Goal: Information Seeking & Learning: Find specific page/section

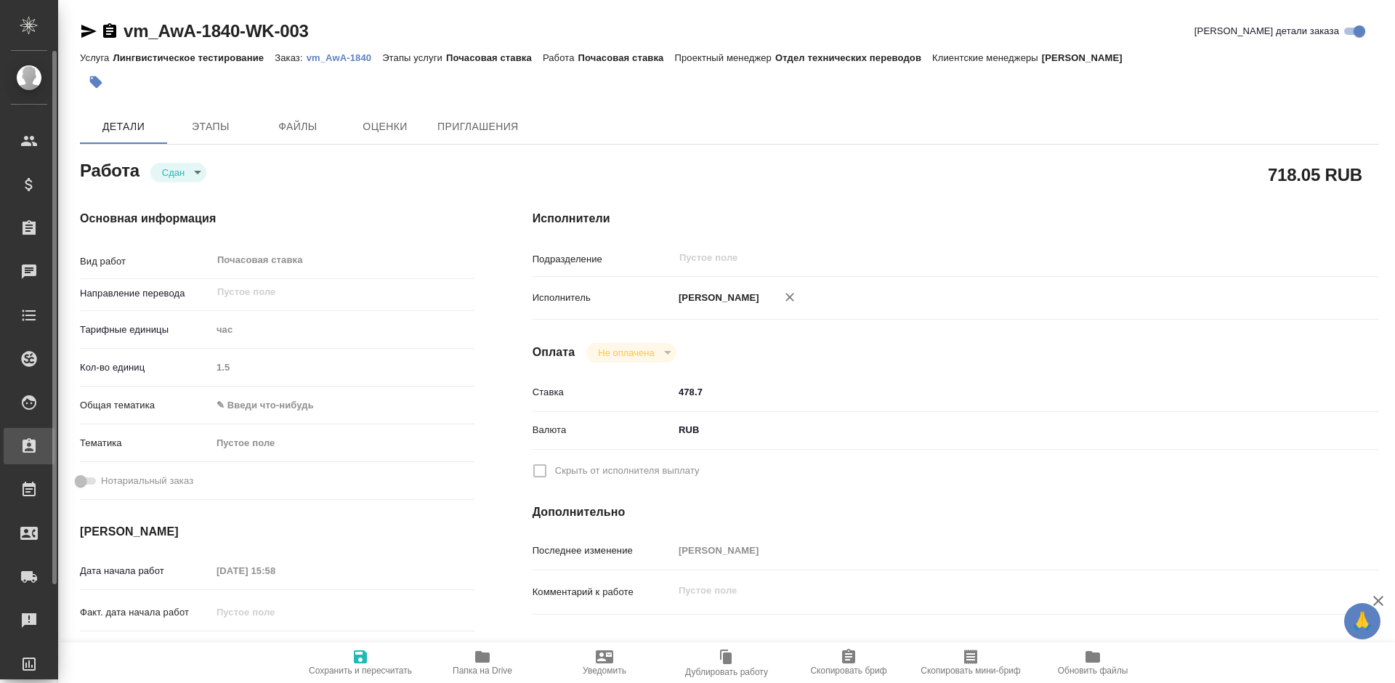
type textarea "x"
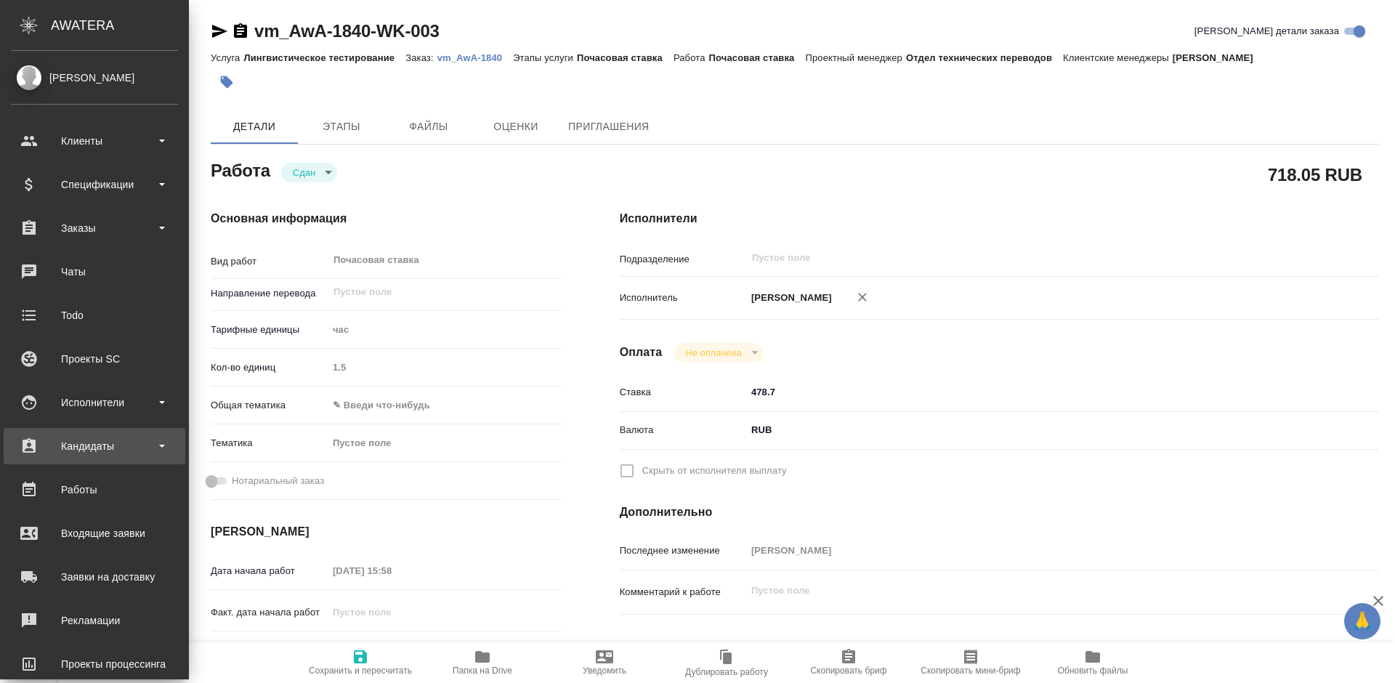
type textarea "x"
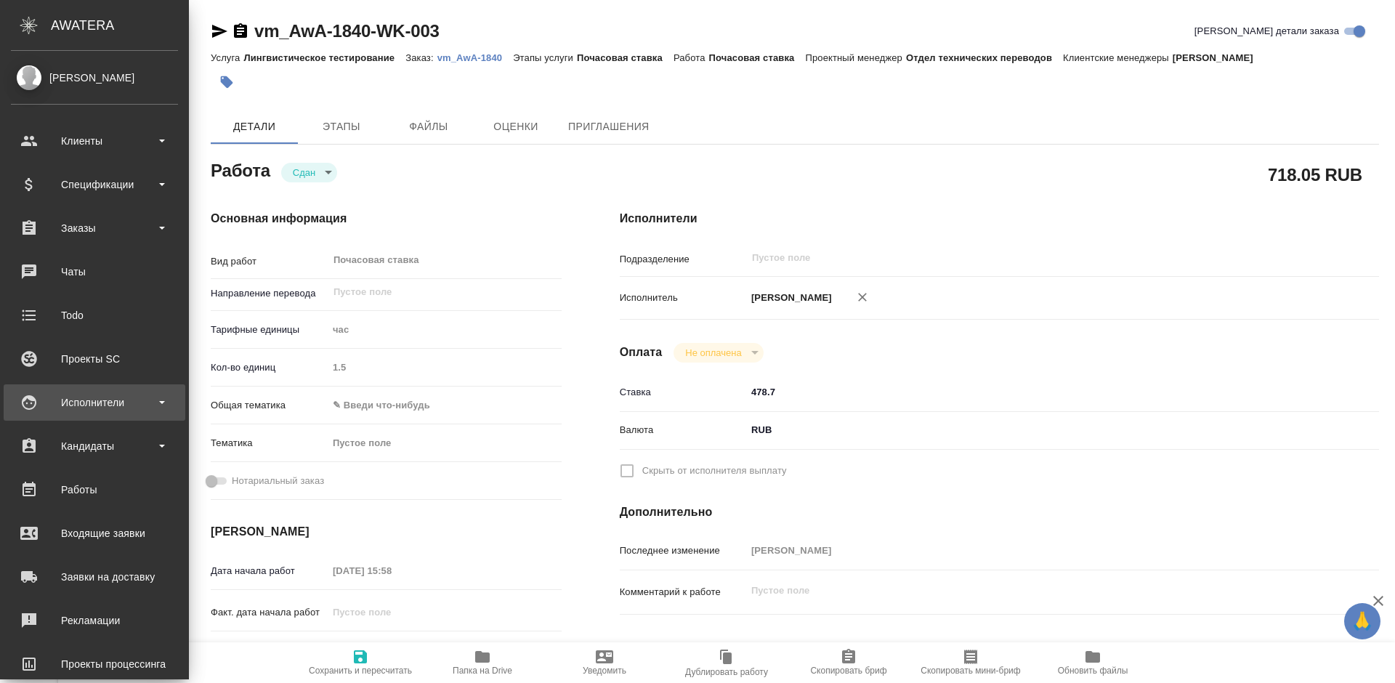
type textarea "x"
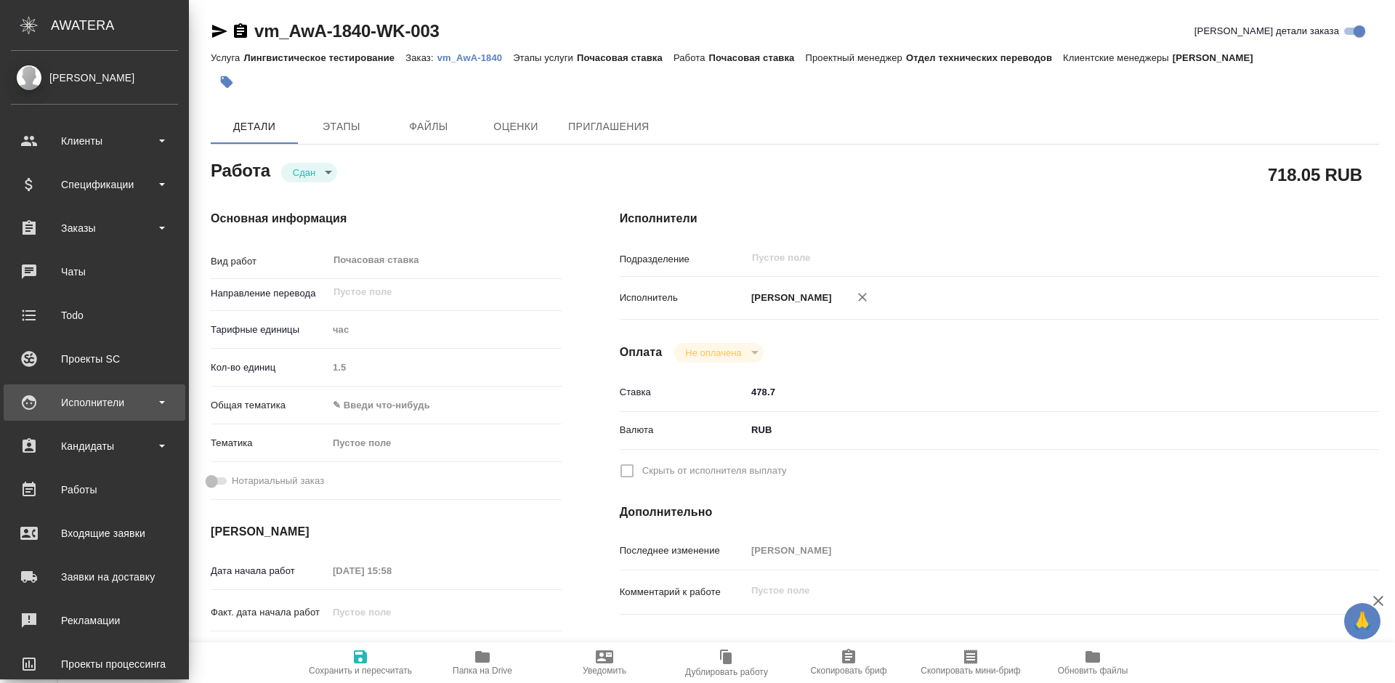
type textarea "x"
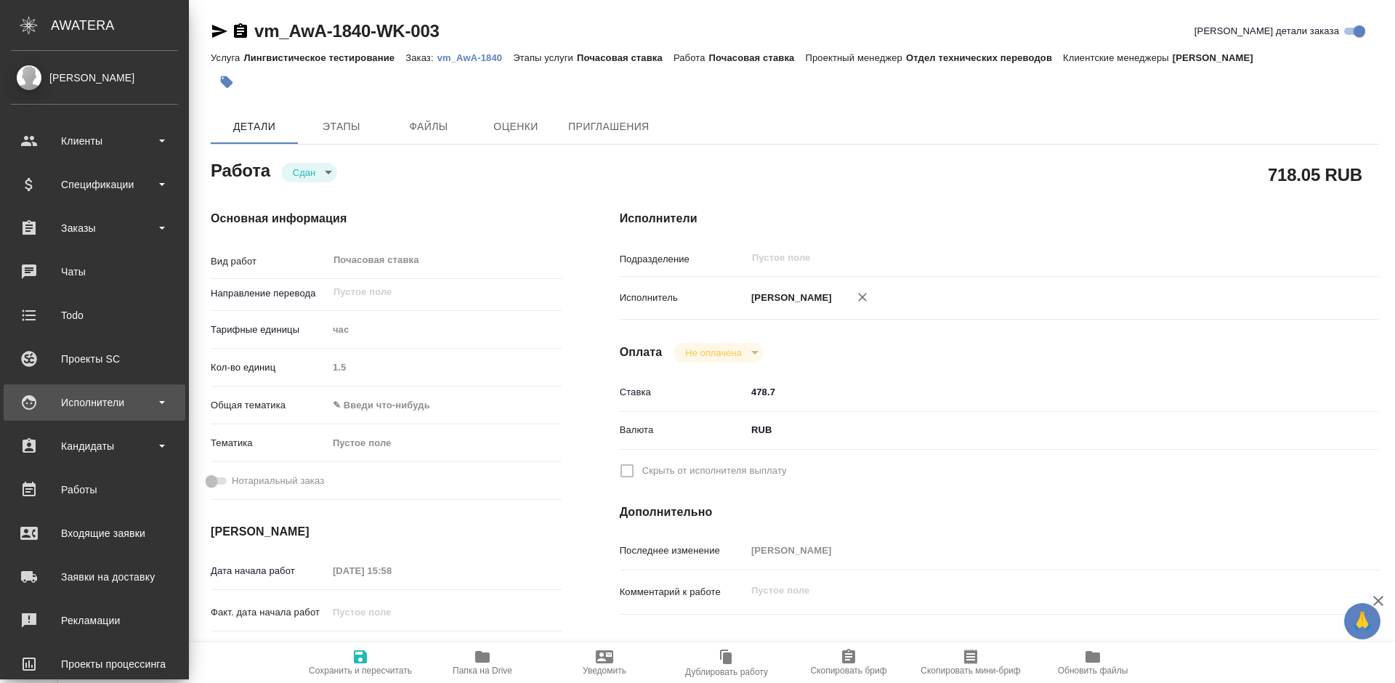
click at [100, 402] on div "Исполнители" at bounding box center [94, 403] width 167 height 22
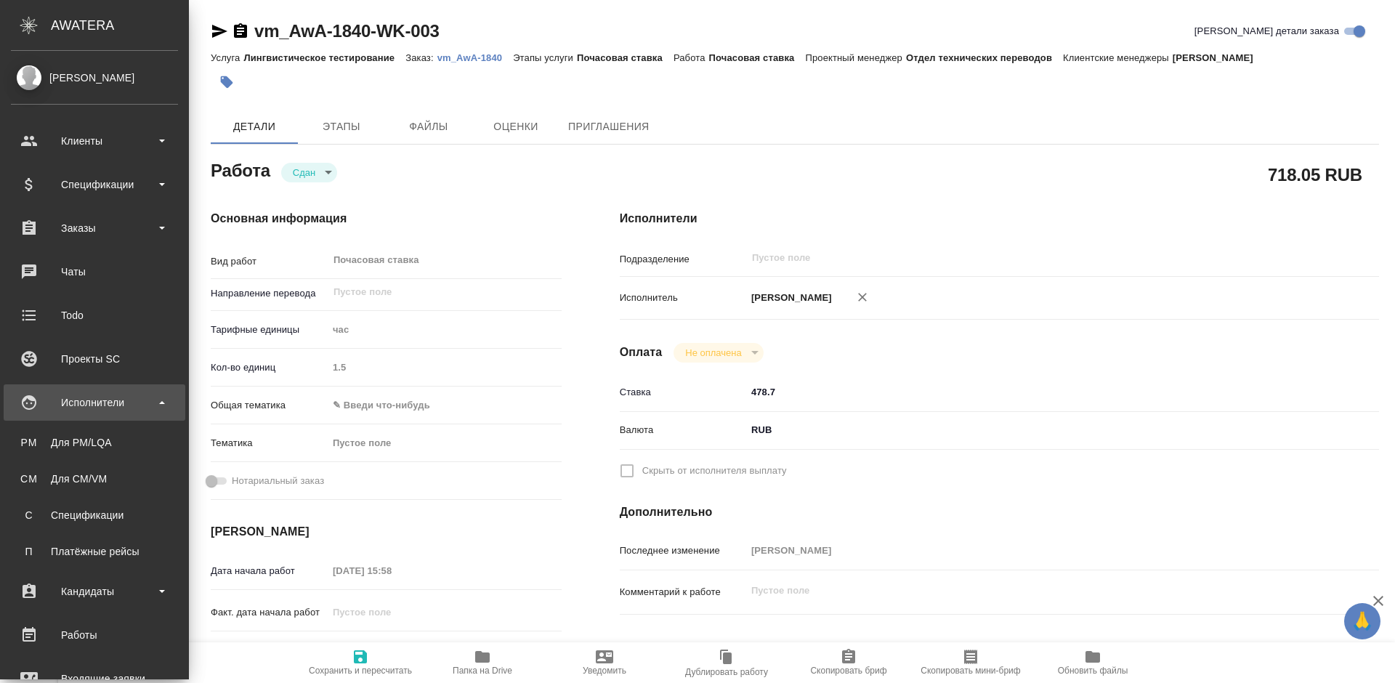
type textarea "x"
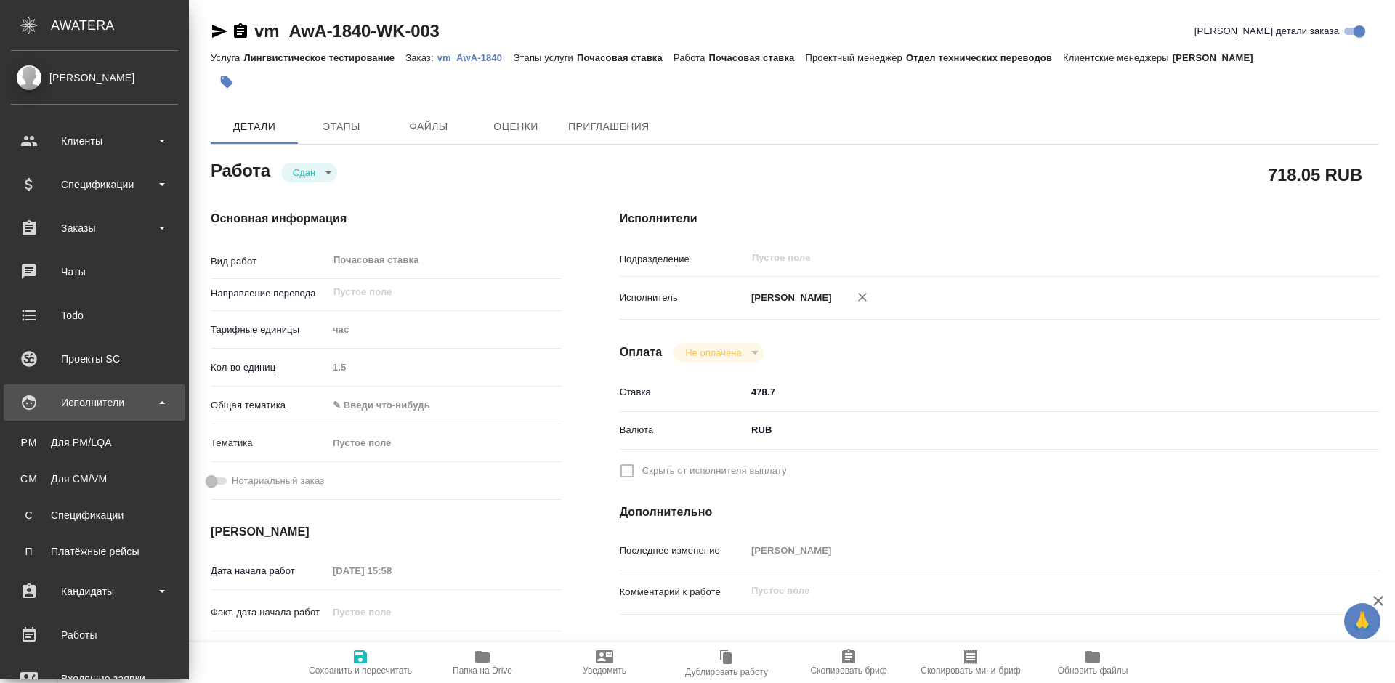
type textarea "x"
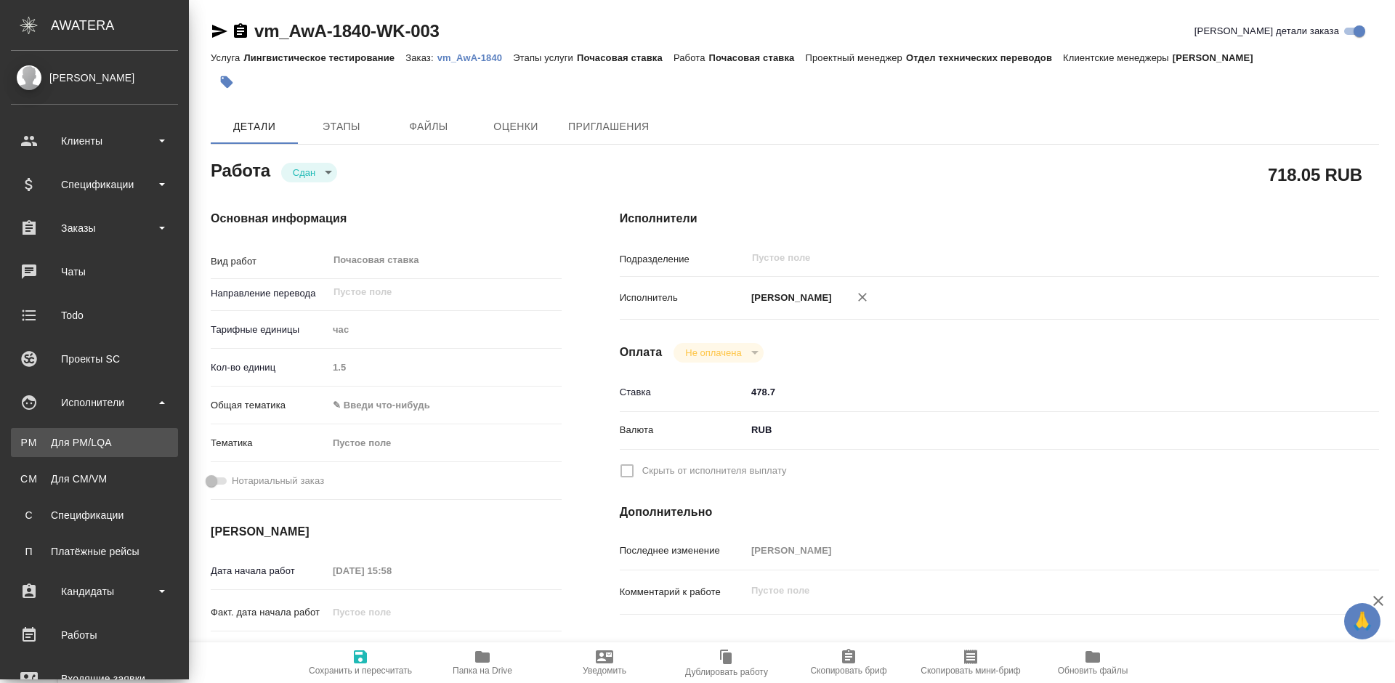
type textarea "x"
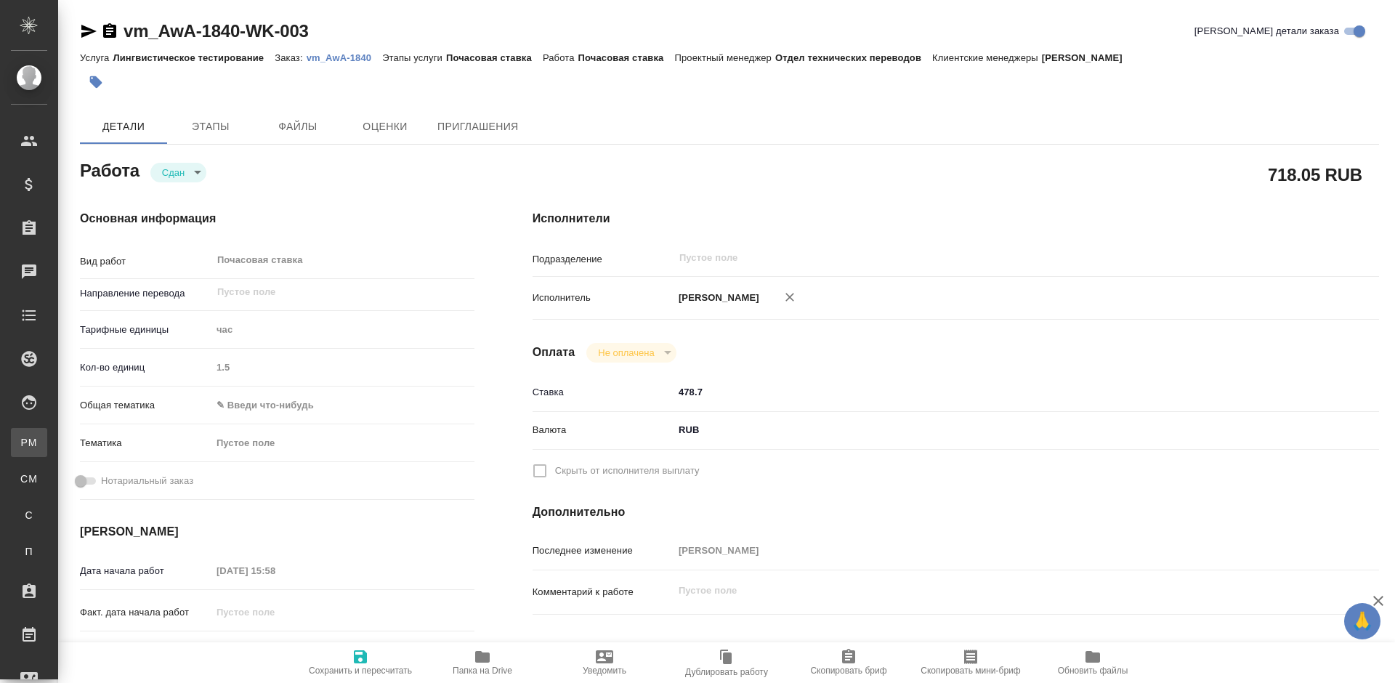
click at [22, 442] on div "Для PM/LQA" at bounding box center [11, 442] width 22 height 15
type textarea "x"
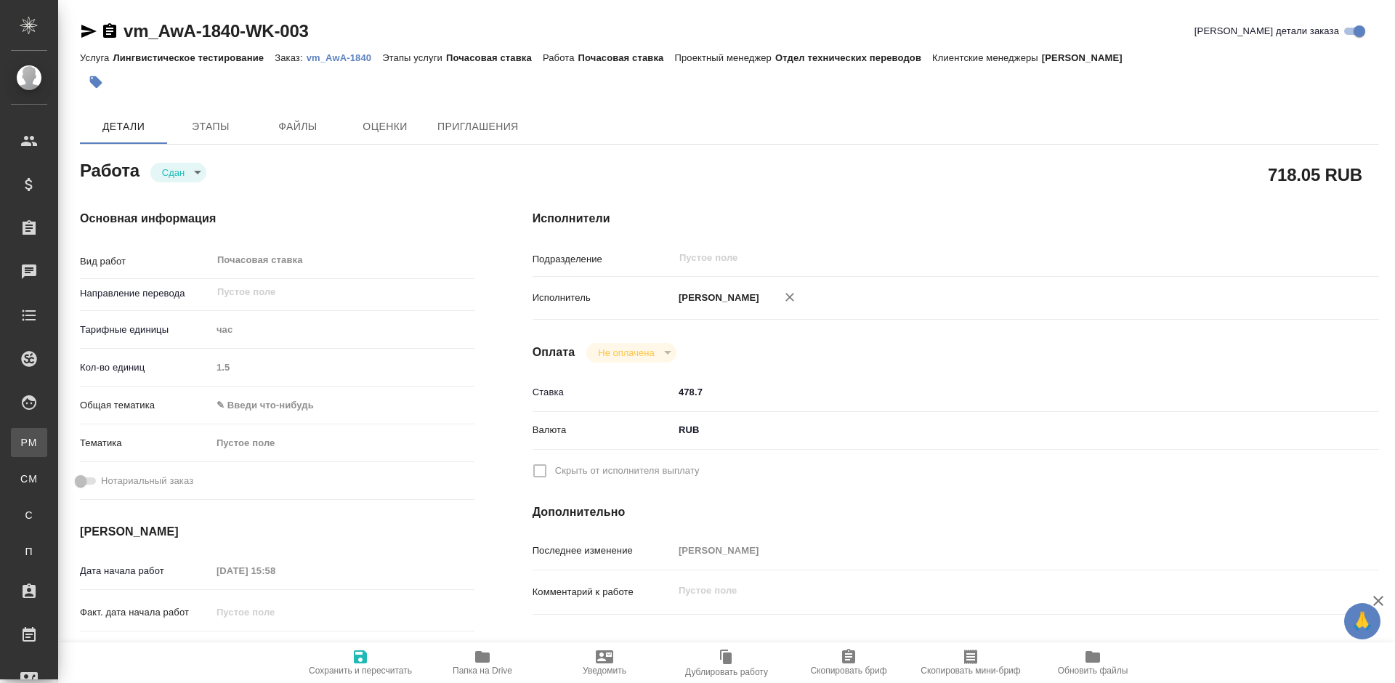
type textarea "x"
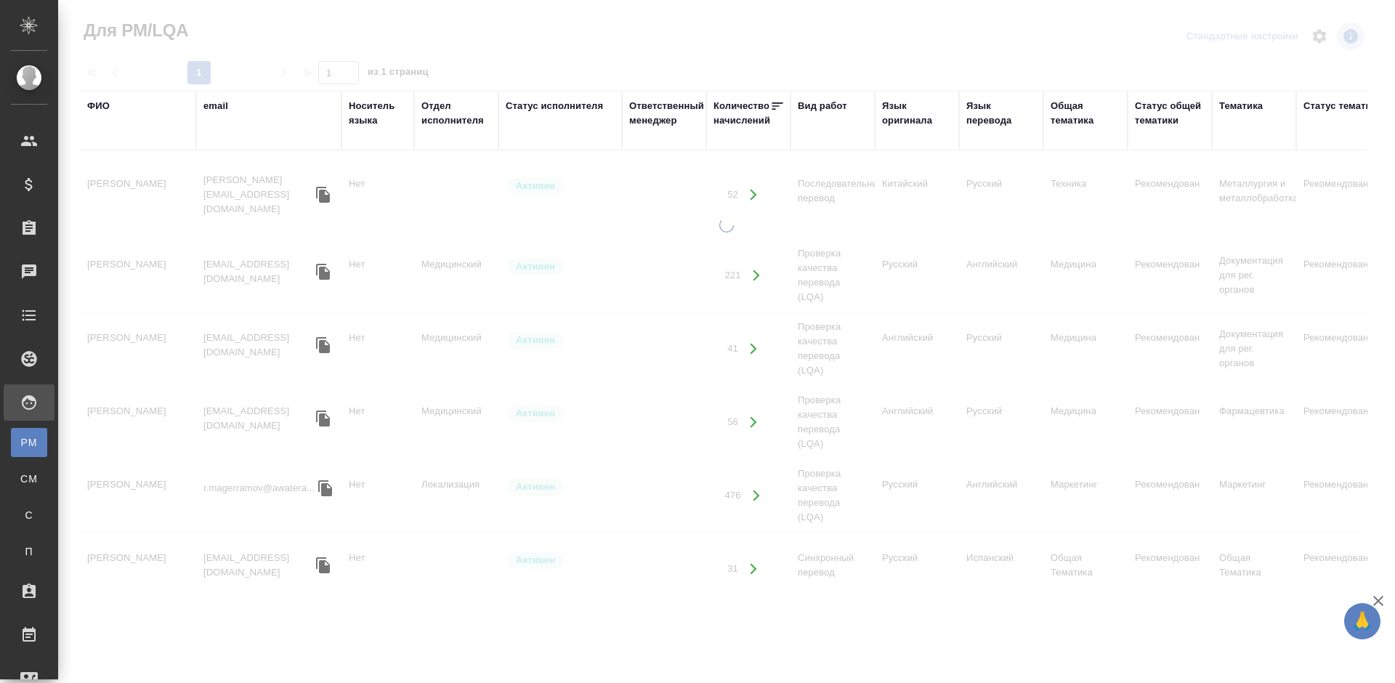
click at [106, 107] on div "ФИО" at bounding box center [98, 106] width 23 height 15
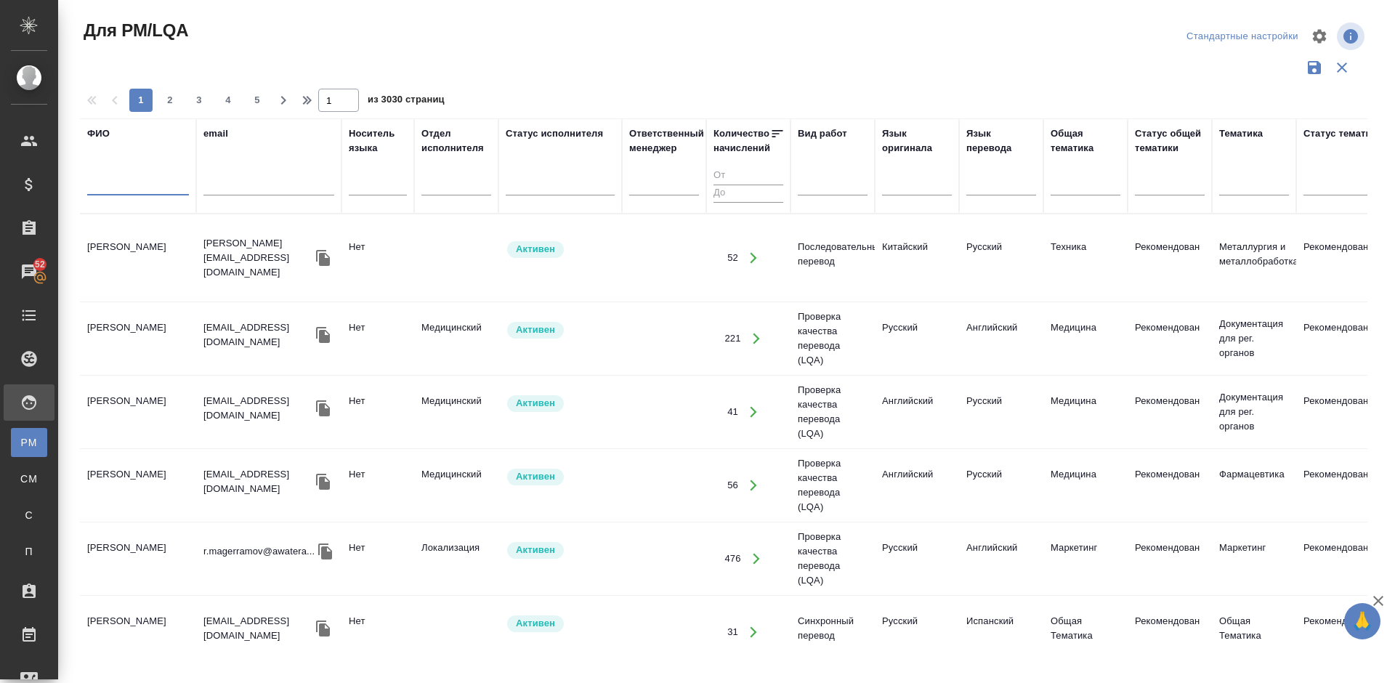
click at [150, 188] on input "text" at bounding box center [138, 186] width 102 height 18
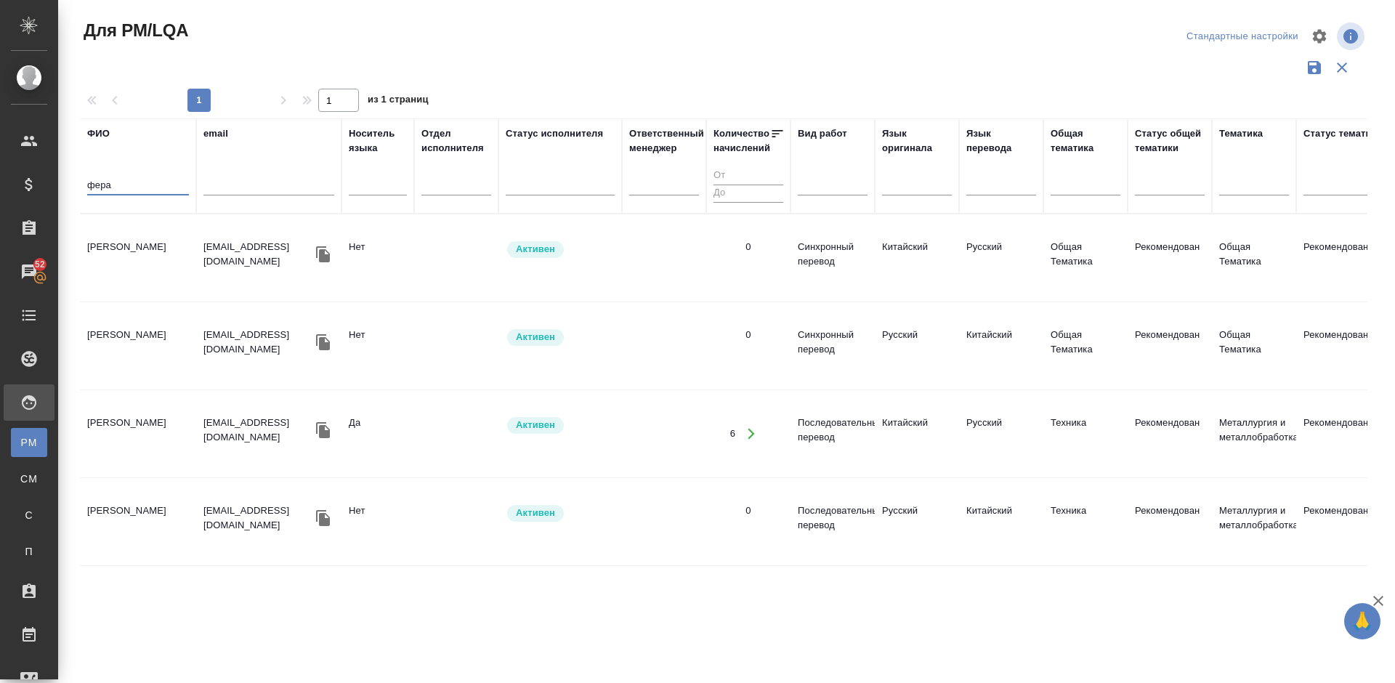
type input "фера"
click at [161, 240] on td "Ферапонтова Анастасия" at bounding box center [138, 257] width 116 height 51
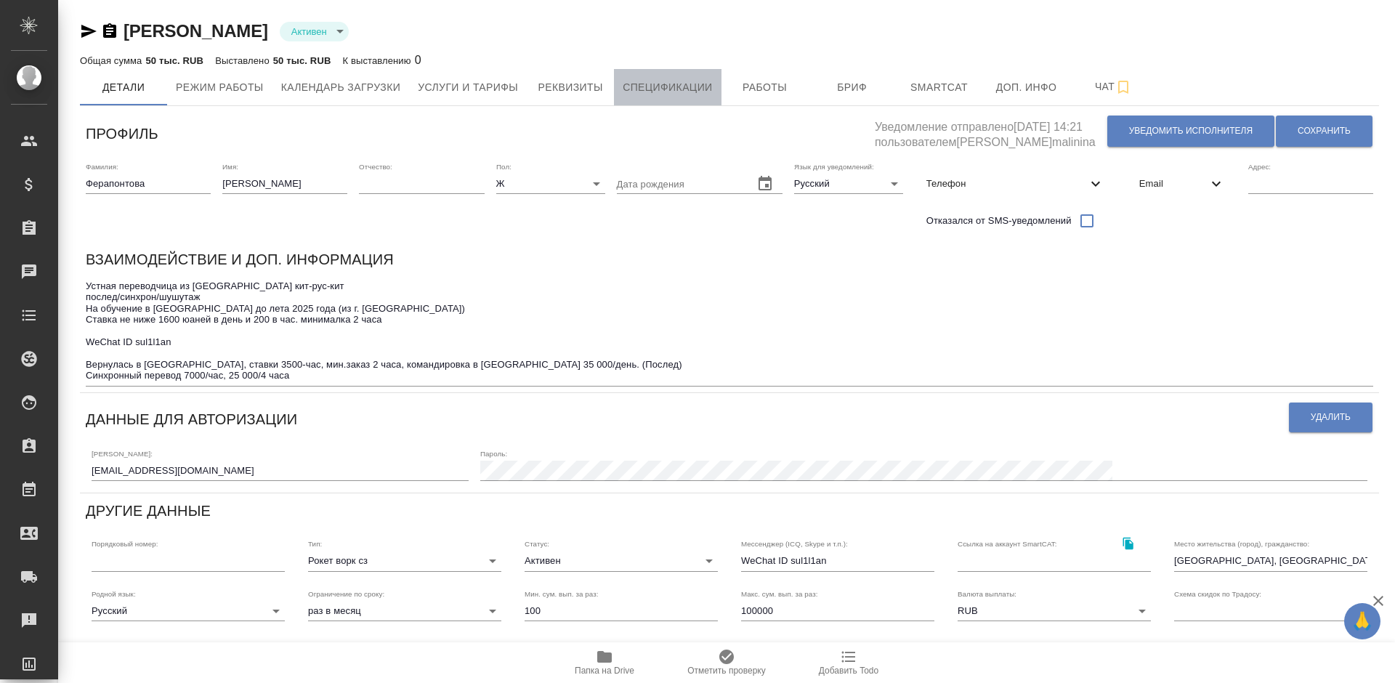
click at [643, 94] on span "Спецификации" at bounding box center [667, 87] width 89 height 18
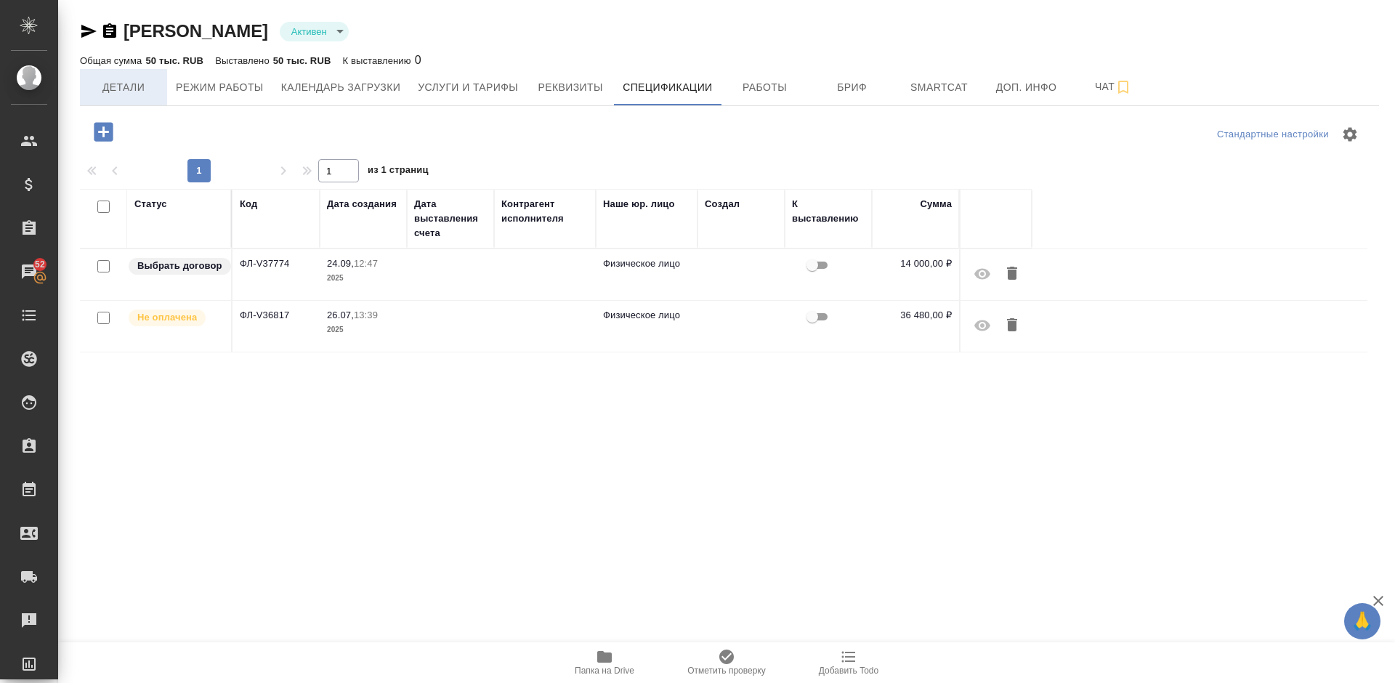
click at [145, 84] on span "Детали" at bounding box center [124, 87] width 70 height 18
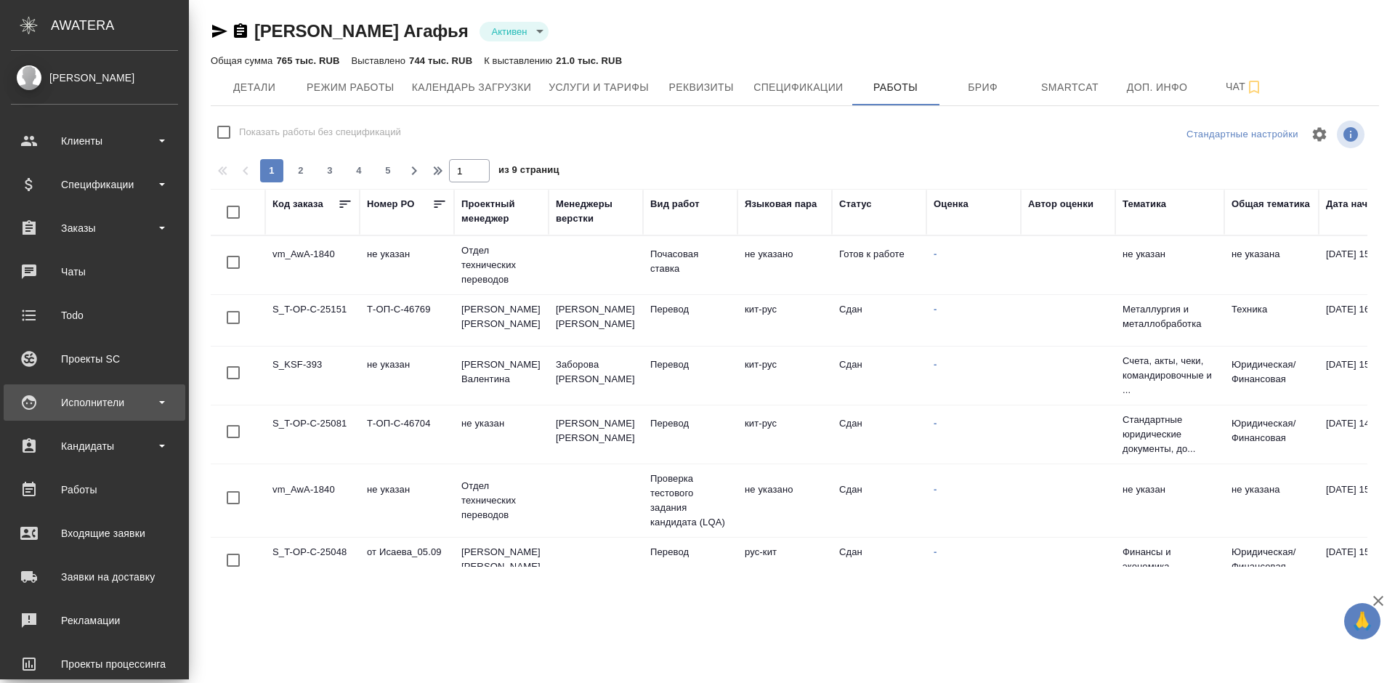
click at [119, 399] on div "Исполнители" at bounding box center [94, 403] width 167 height 22
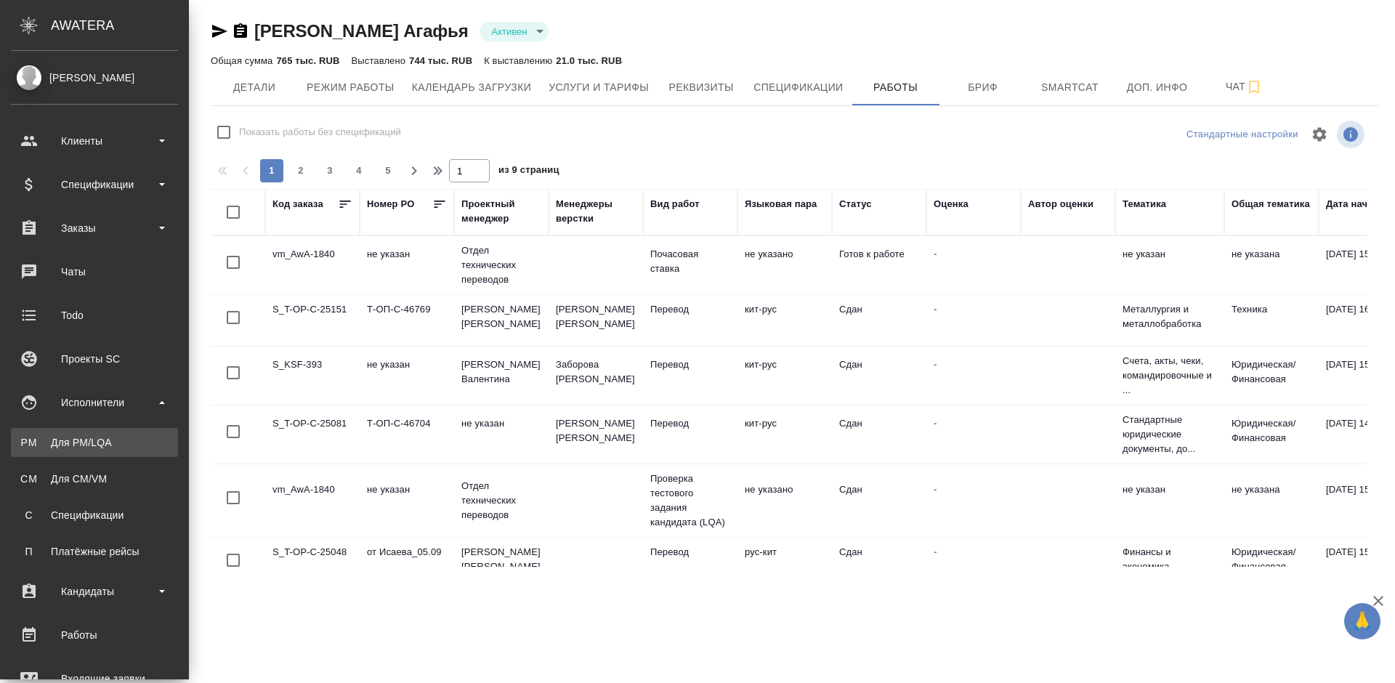
click at [124, 439] on div "Для PM/LQA" at bounding box center [94, 442] width 153 height 15
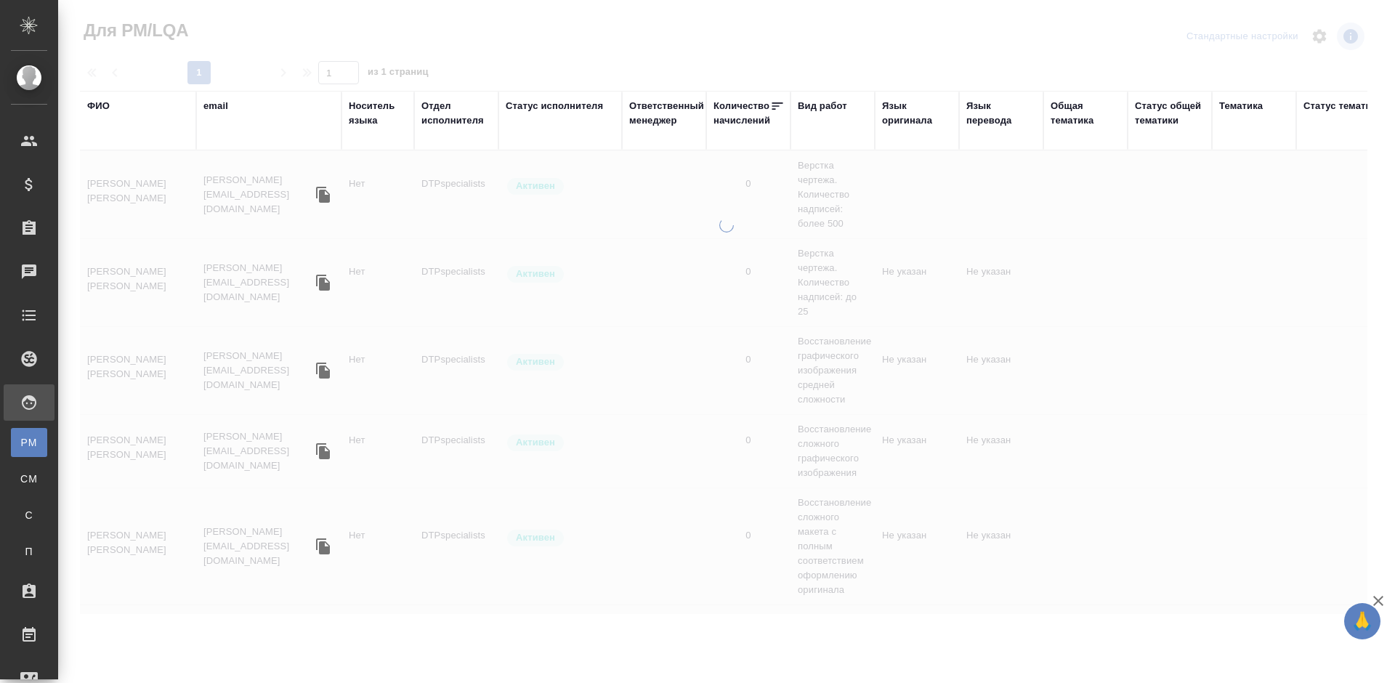
click at [107, 105] on div "ФИО" at bounding box center [98, 106] width 23 height 15
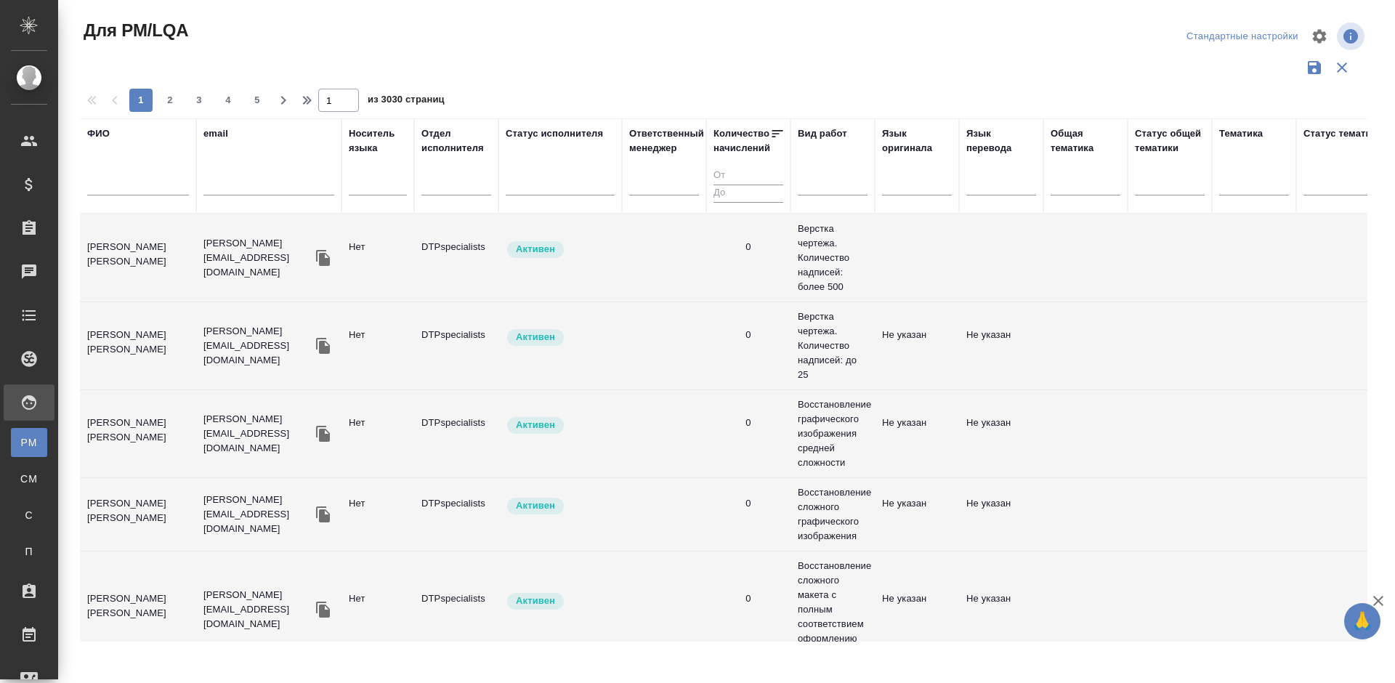
click at [147, 185] on input "text" at bounding box center [138, 186] width 102 height 18
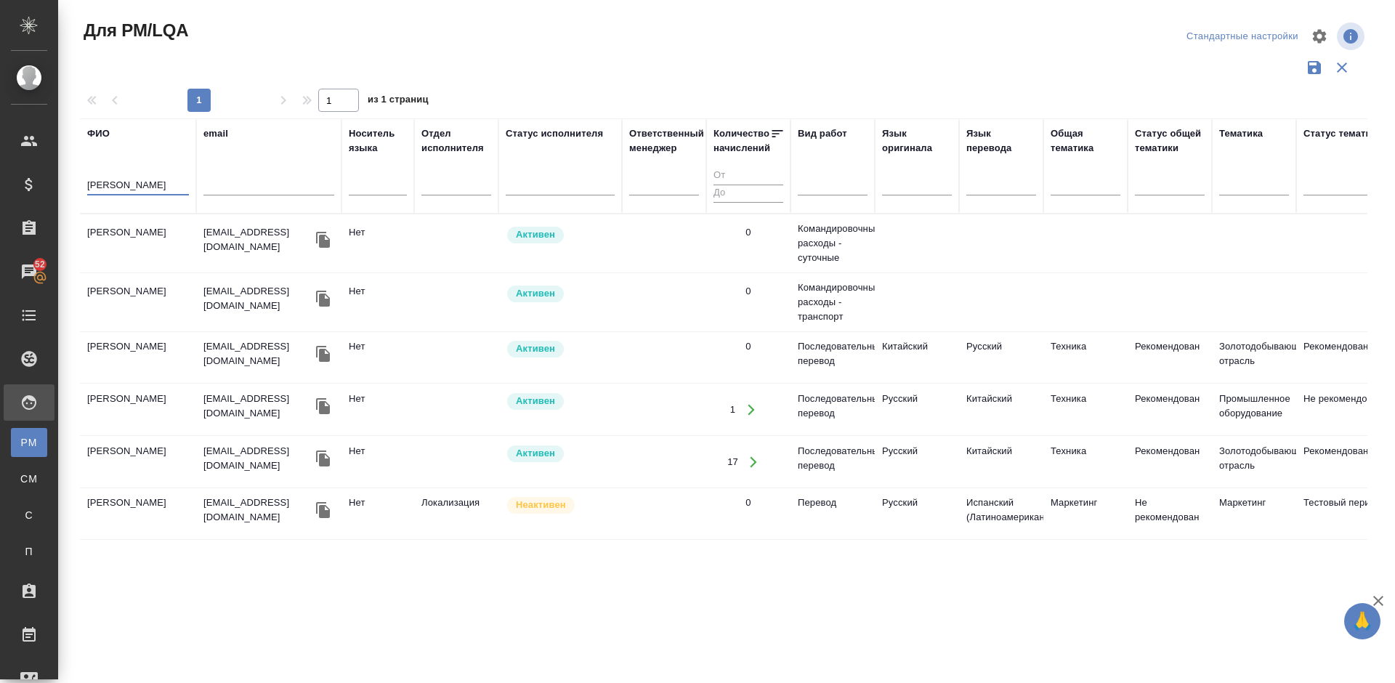
type input "[PERSON_NAME]"
click at [164, 247] on td "Буянов Александр" at bounding box center [138, 243] width 116 height 51
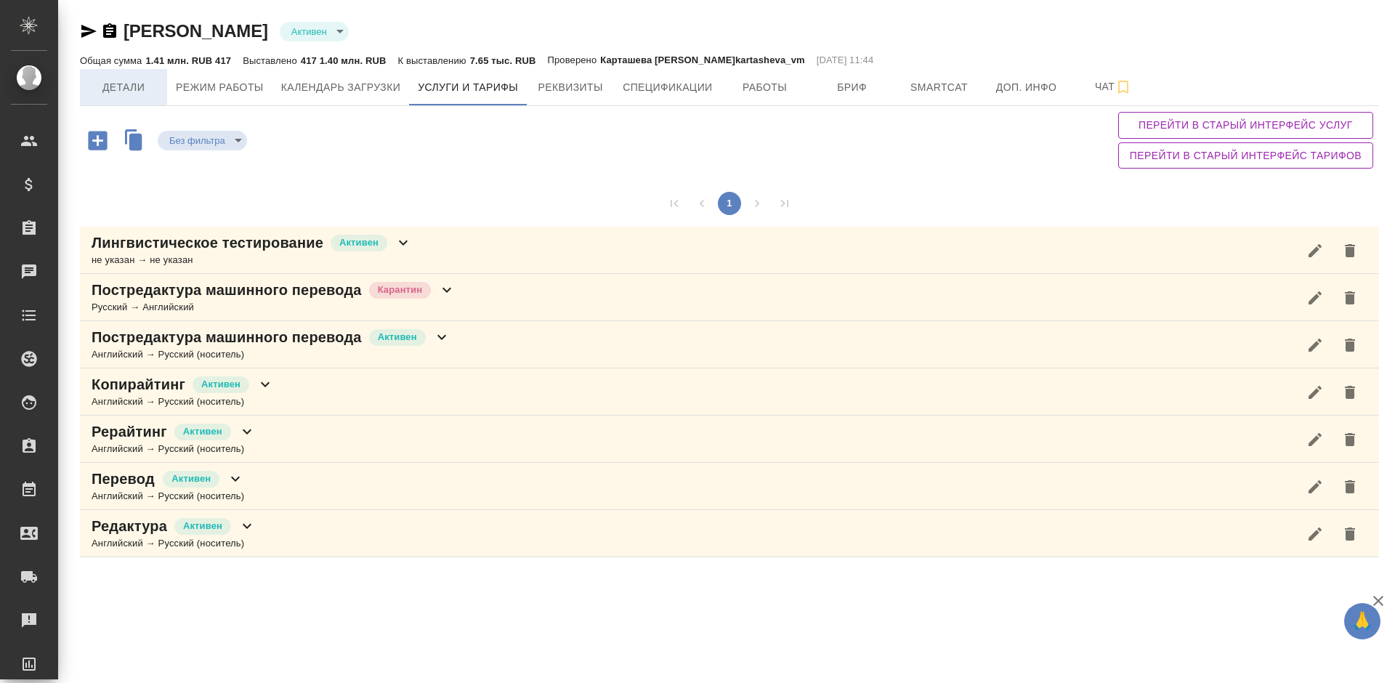
click at [127, 84] on span "Детали" at bounding box center [124, 87] width 70 height 18
click at [123, 86] on span "Детали" at bounding box center [124, 87] width 70 height 18
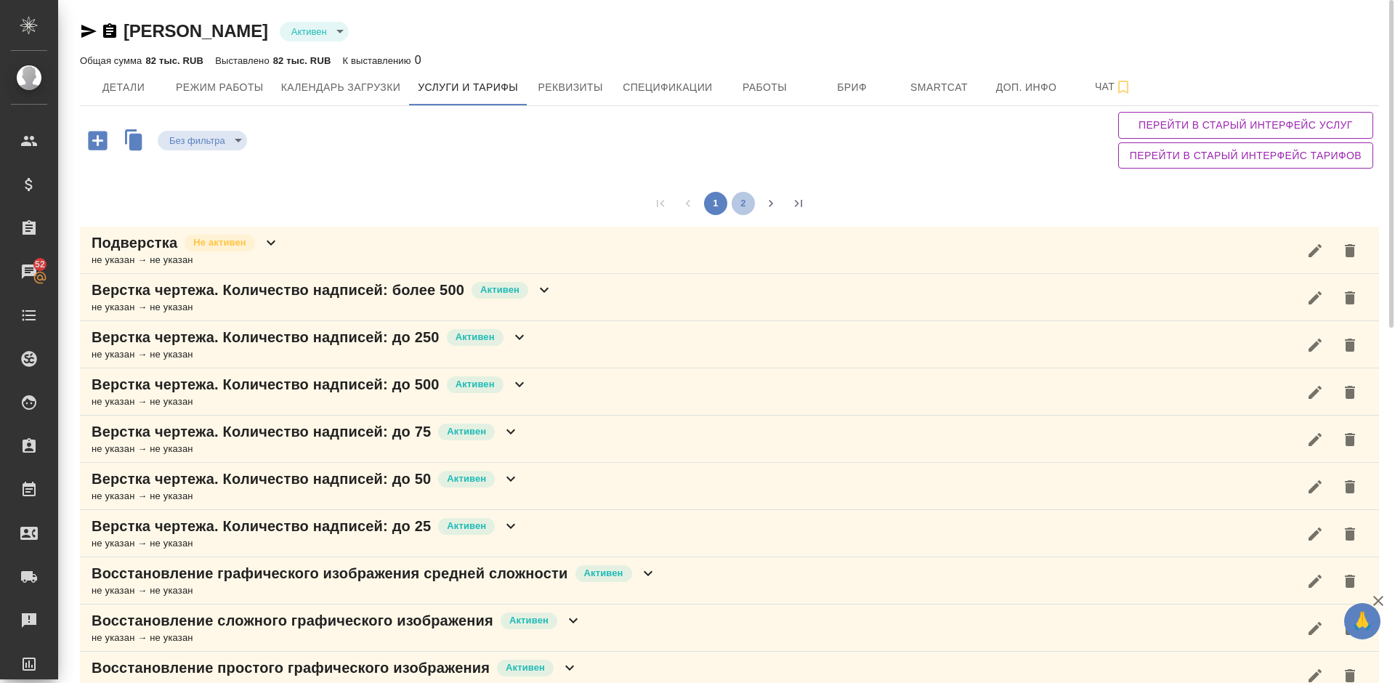
click at [744, 208] on button "2" at bounding box center [742, 203] width 23 height 23
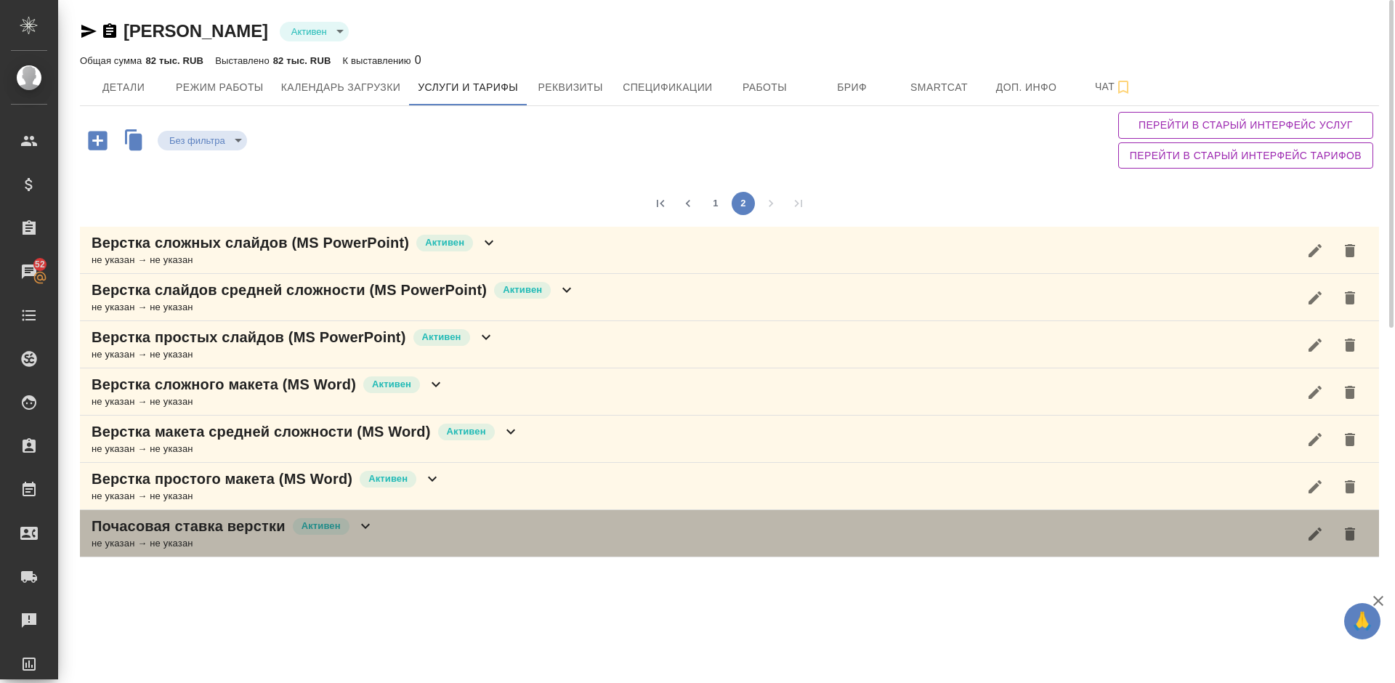
click at [423, 524] on div "Почасовая ставка верстки Активен не указан → не указан" at bounding box center [729, 533] width 1299 height 47
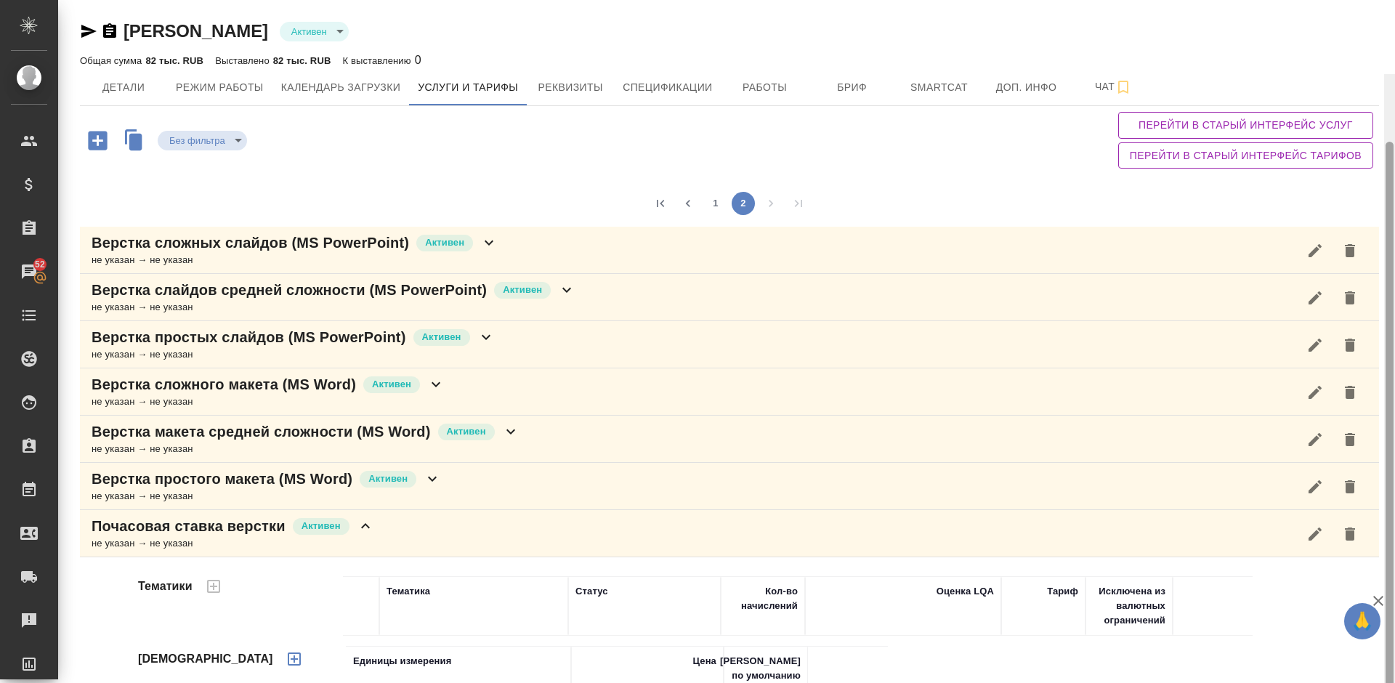
scroll to position [74, 0]
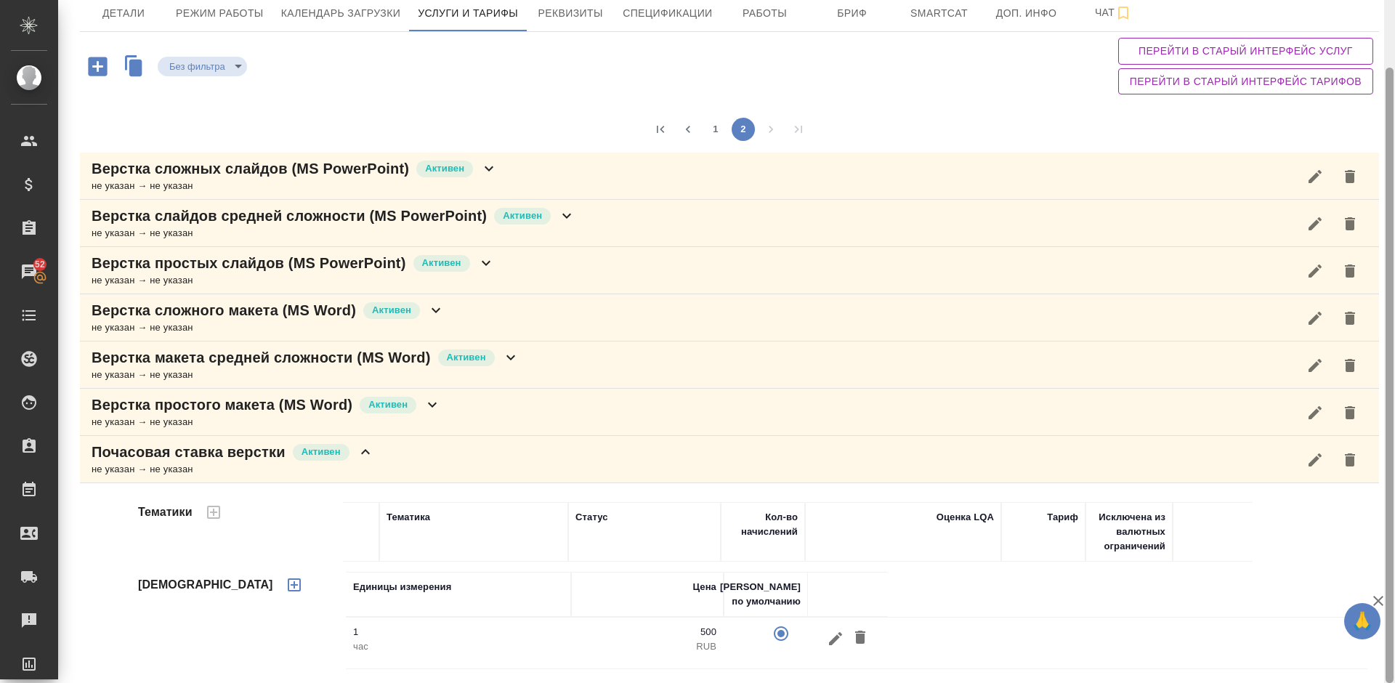
drag, startPoint x: 1393, startPoint y: 230, endPoint x: 1394, endPoint y: 418, distance: 187.4
click at [1394, 418] on div at bounding box center [1389, 341] width 11 height 683
click at [838, 634] on icon "button" at bounding box center [835, 638] width 17 height 17
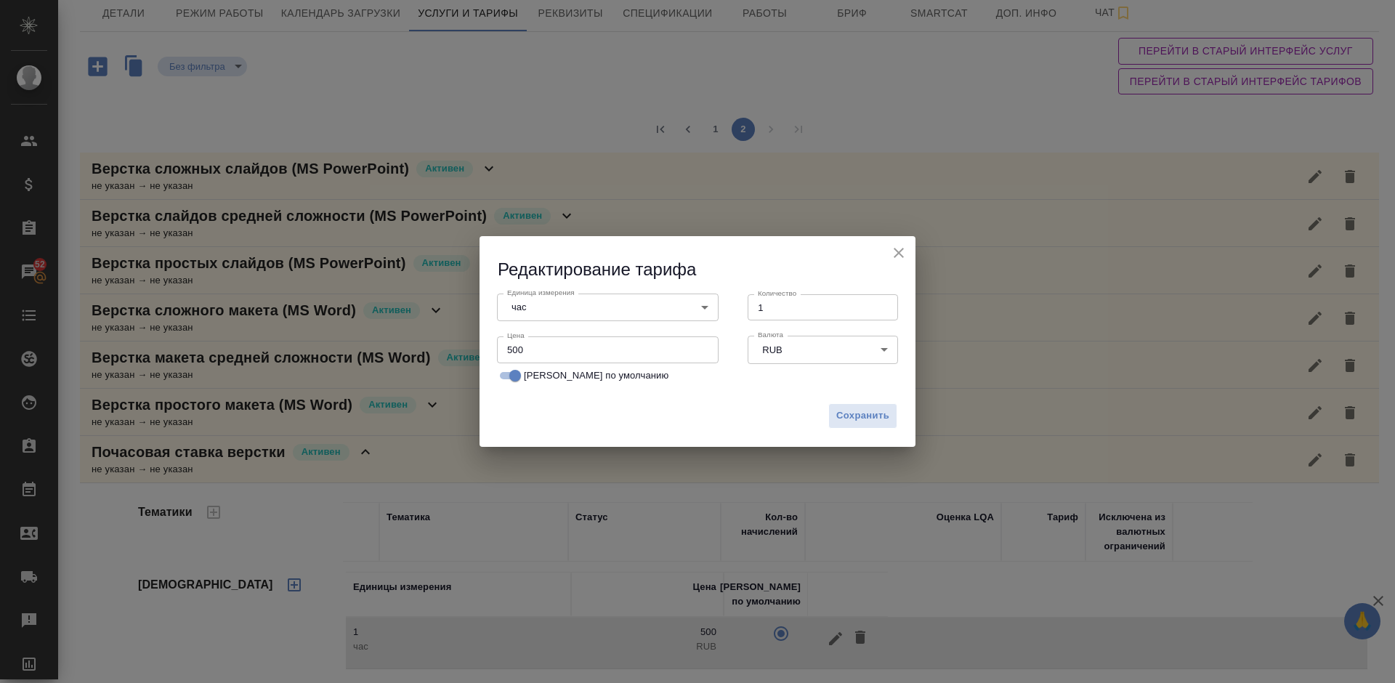
click at [544, 355] on input "500" at bounding box center [608, 349] width 222 height 26
type input "5"
type input "268"
click at [848, 418] on span "Сохранить" at bounding box center [862, 416] width 53 height 17
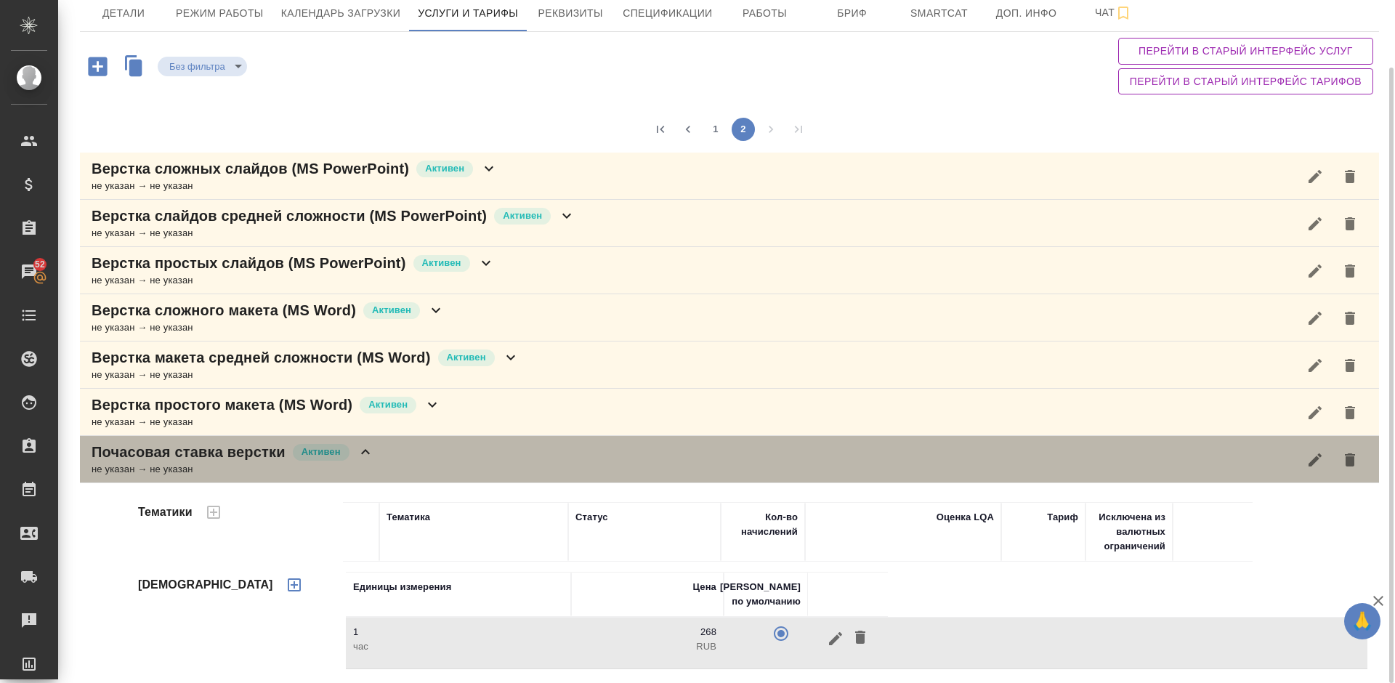
click at [497, 461] on div "Почасовая ставка верстки Активен не указан → не указан" at bounding box center [729, 459] width 1299 height 47
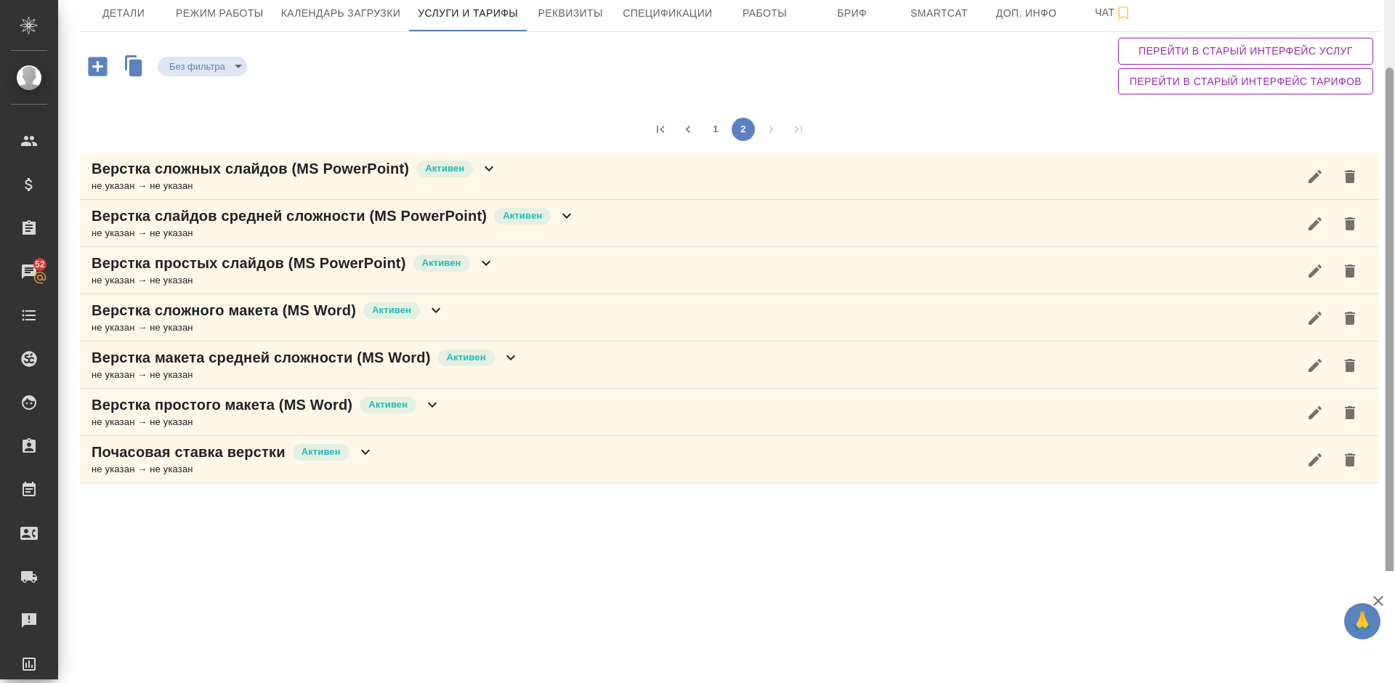
scroll to position [0, 0]
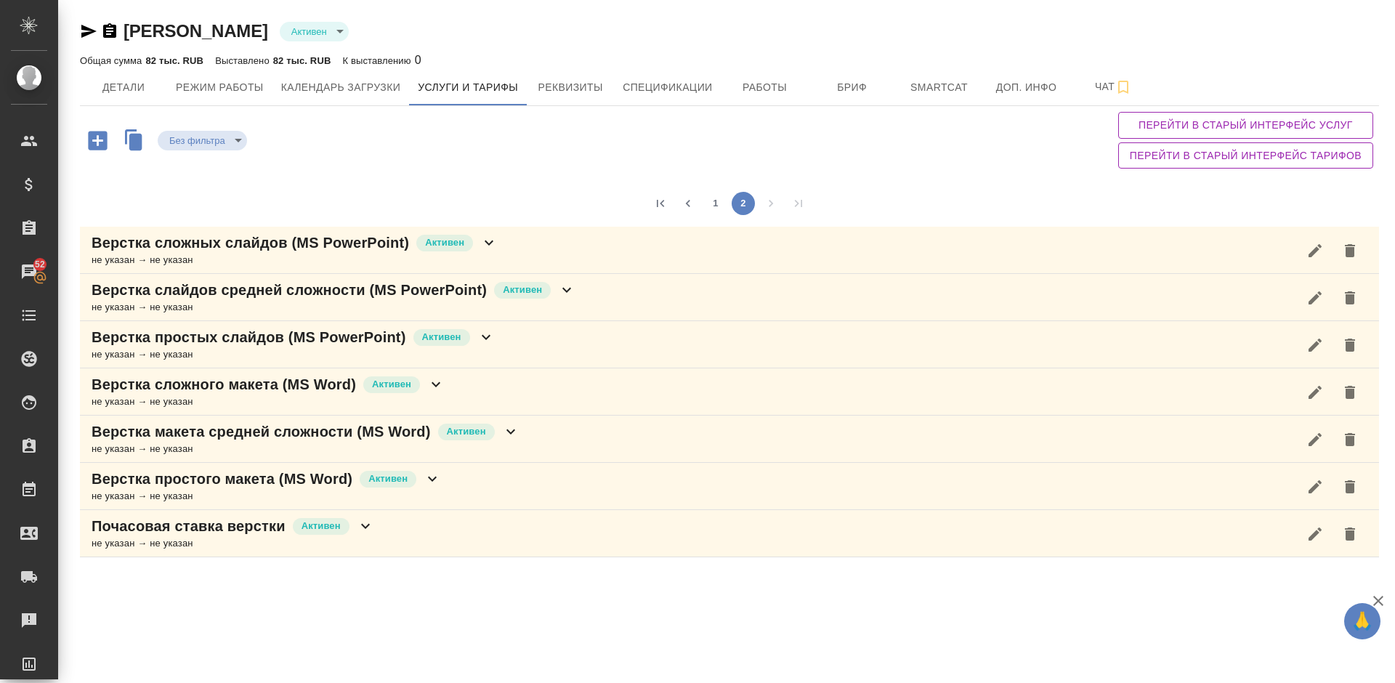
drag, startPoint x: 1392, startPoint y: 119, endPoint x: 1392, endPoint y: -62, distance: 181.6
click at [1392, 0] on html "🙏 .cls-1 fill:#fff; AWATERA Lazareva Anastasia Клиенты Спецификации Заказы 52 Ч…" at bounding box center [697, 341] width 1395 height 683
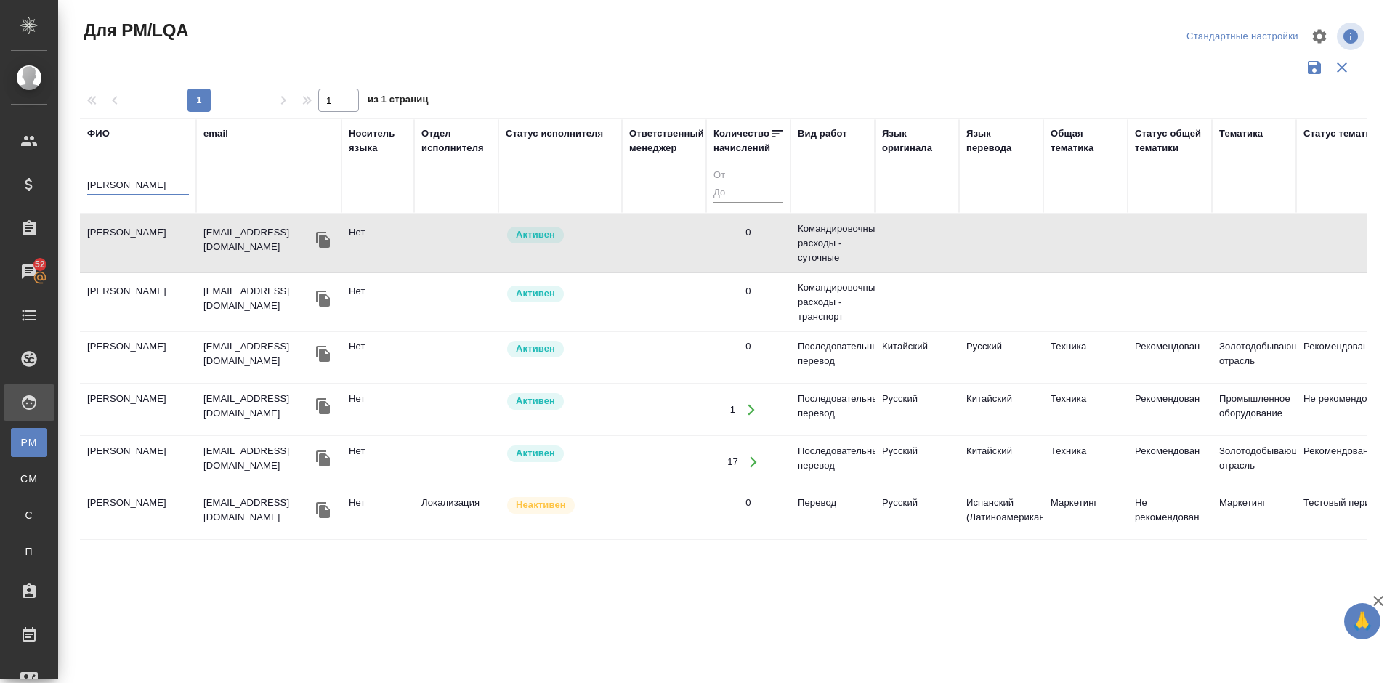
drag, startPoint x: 126, startPoint y: 182, endPoint x: 78, endPoint y: 182, distance: 47.9
click at [78, 182] on div "Для PM/LQA Стандартные настройки 1 1 из 1 страниц ФИО Буянов email Носитель язы…" at bounding box center [729, 324] width 1315 height 649
type input "Ь"
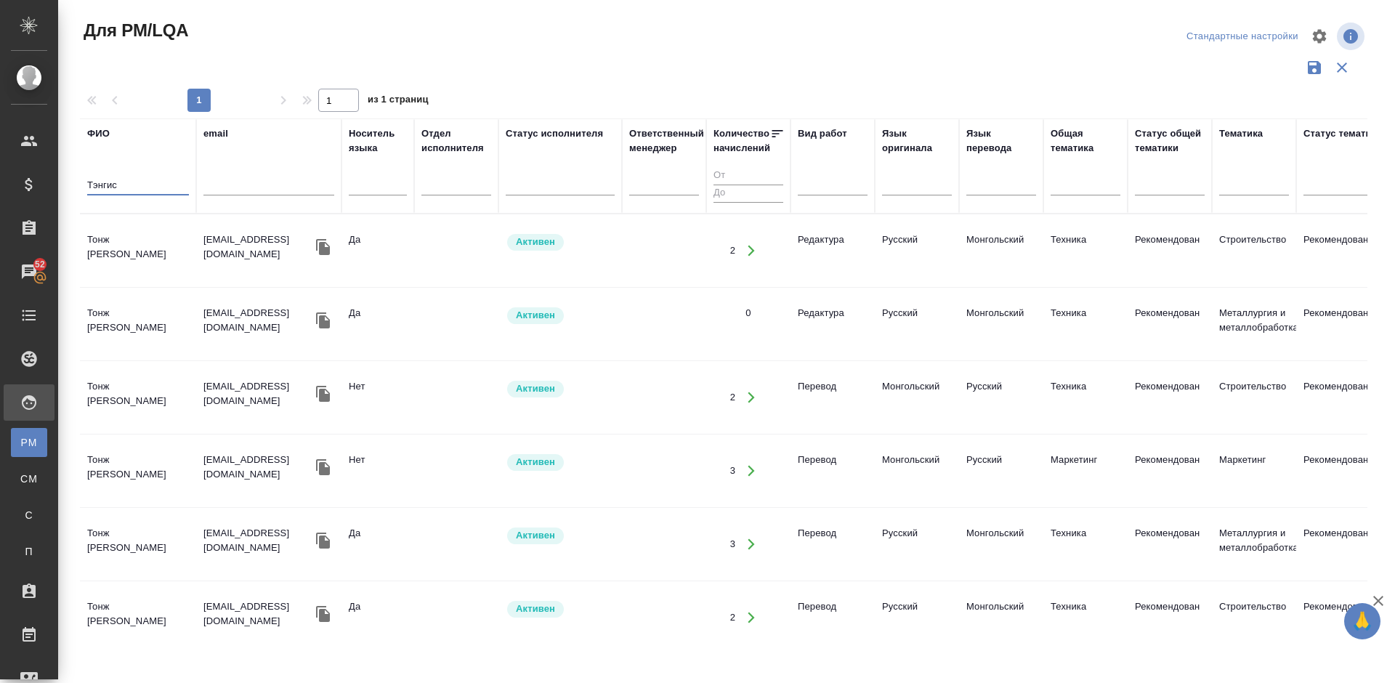
type input "Тэнгис"
click at [150, 272] on td "Тонж [PERSON_NAME]" at bounding box center [138, 250] width 116 height 51
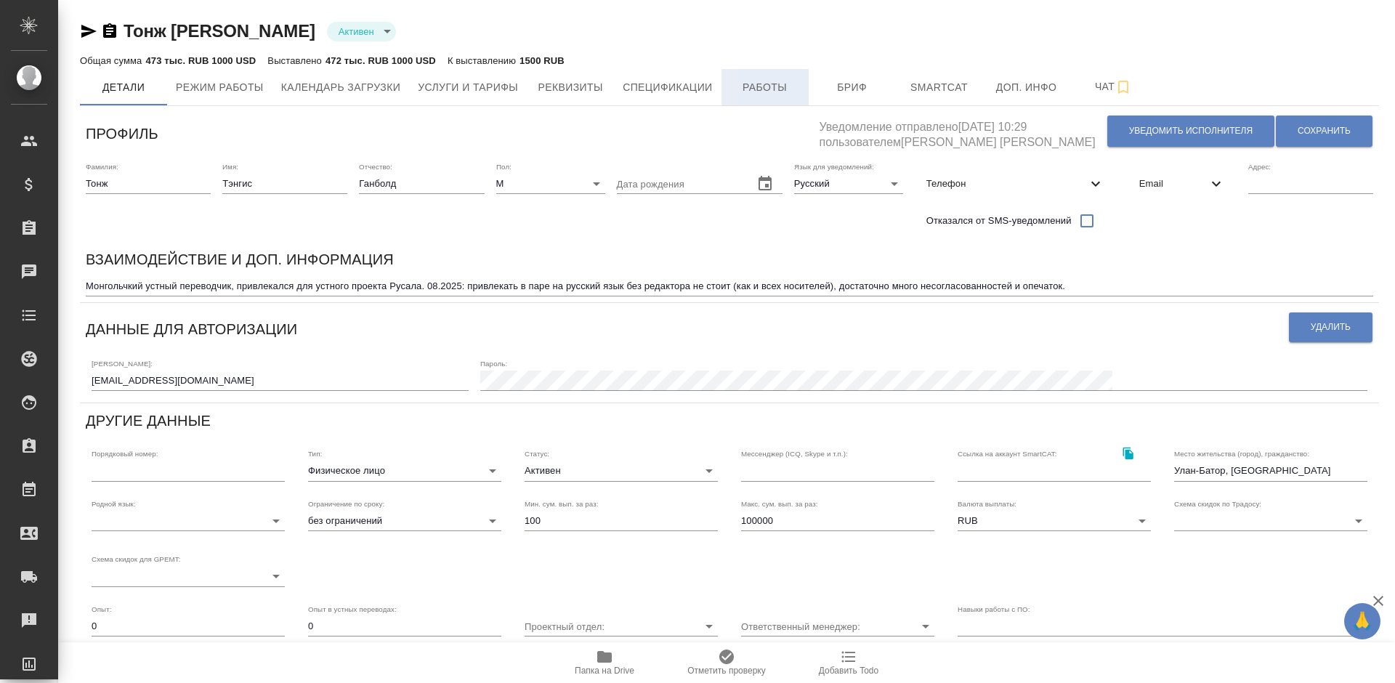
click at [758, 81] on span "Работы" at bounding box center [765, 87] width 70 height 18
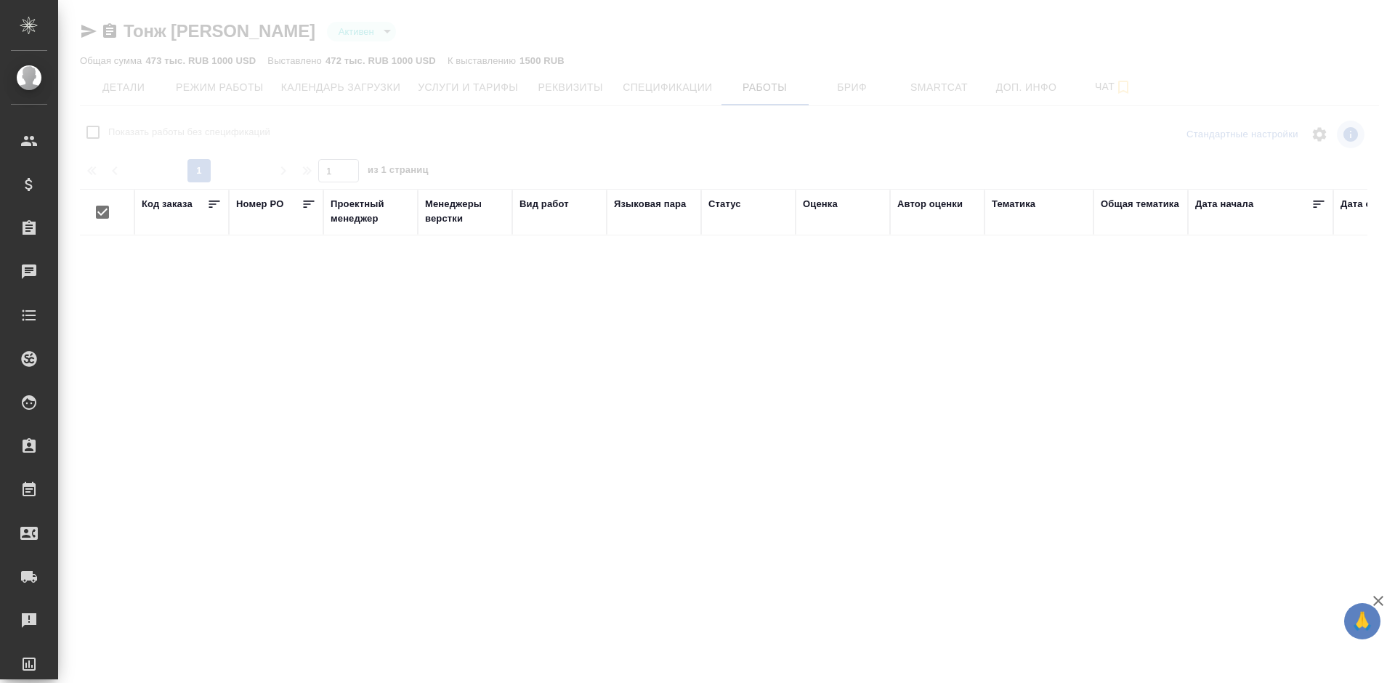
checkbox input "false"
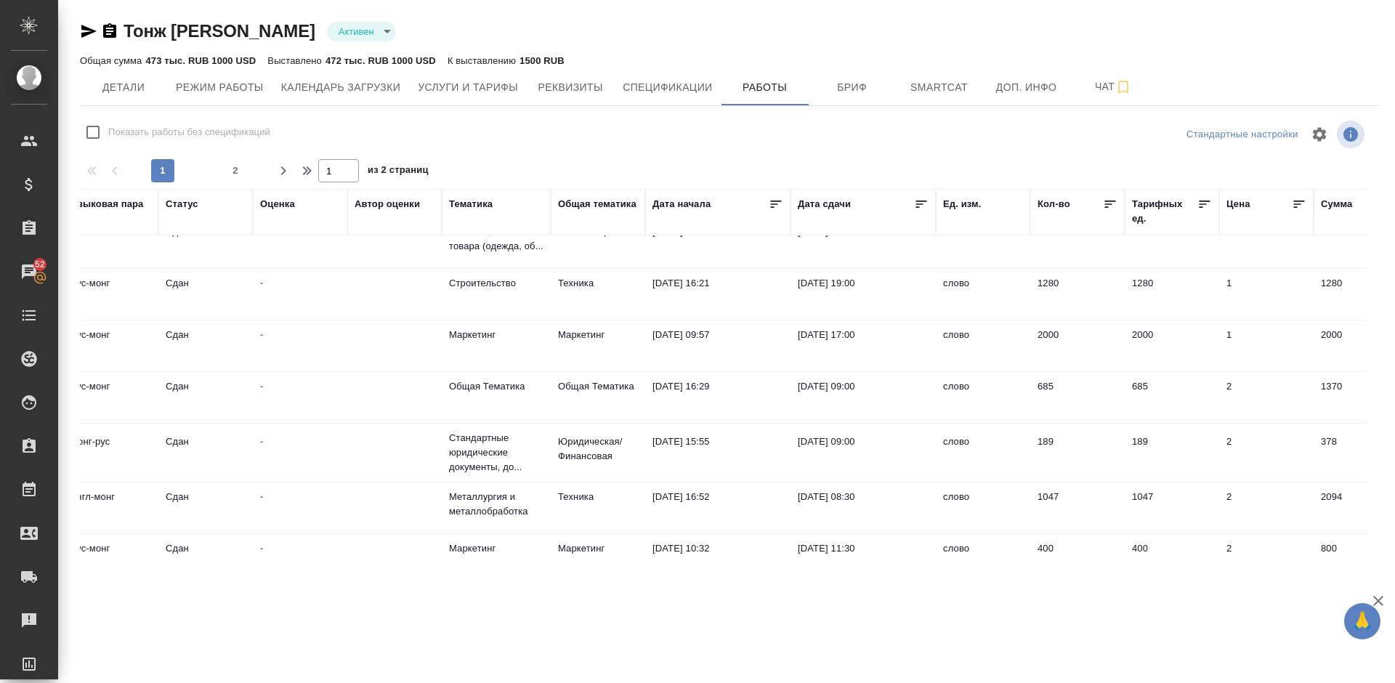
scroll to position [0, 543]
